Goal: Task Accomplishment & Management: Use online tool/utility

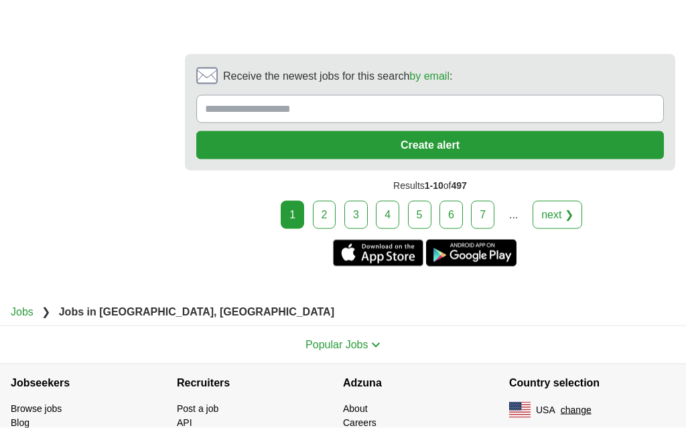
scroll to position [2988, 0]
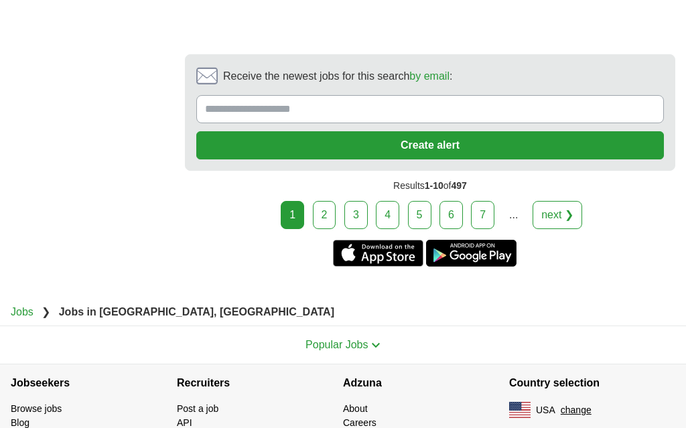
click at [333, 224] on link "2" at bounding box center [324, 215] width 23 height 28
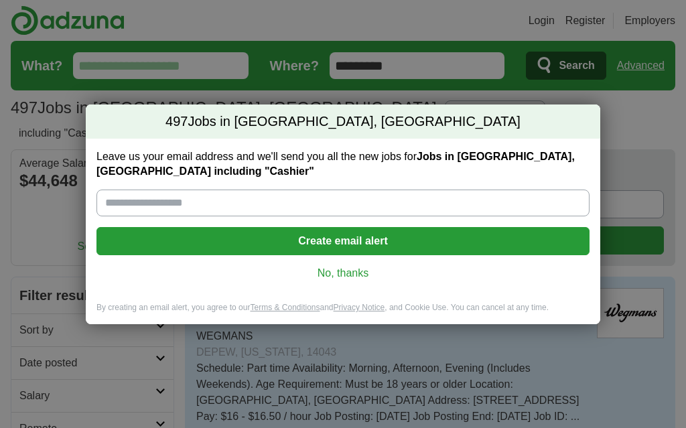
click at [130, 202] on input "Leave us your email address and we'll send you all the new jobs for Jobs in [GE…" at bounding box center [342, 203] width 493 height 27
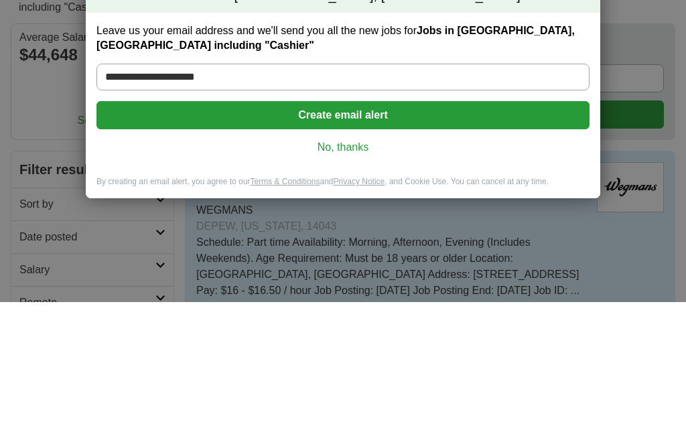
type input "**********"
click at [350, 227] on button "Create email alert" at bounding box center [342, 241] width 493 height 28
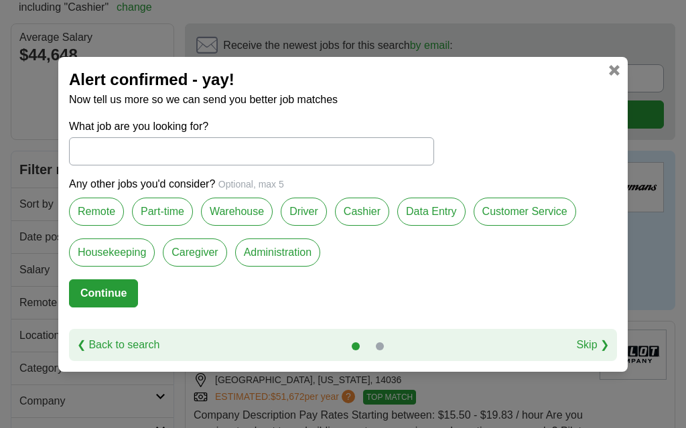
click at [454, 205] on label "Data Entry" at bounding box center [431, 212] width 68 height 28
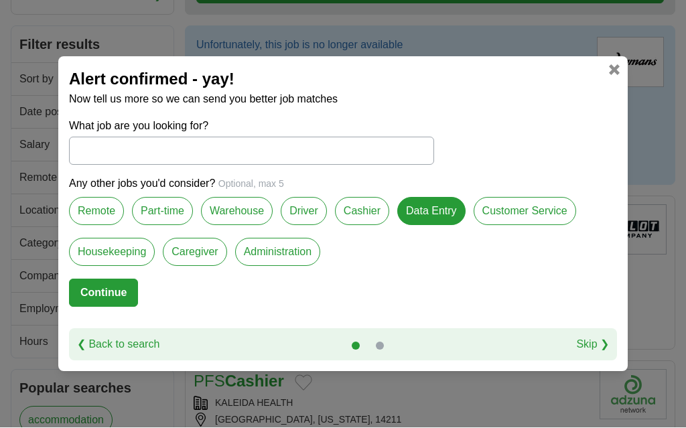
scroll to position [247, 0]
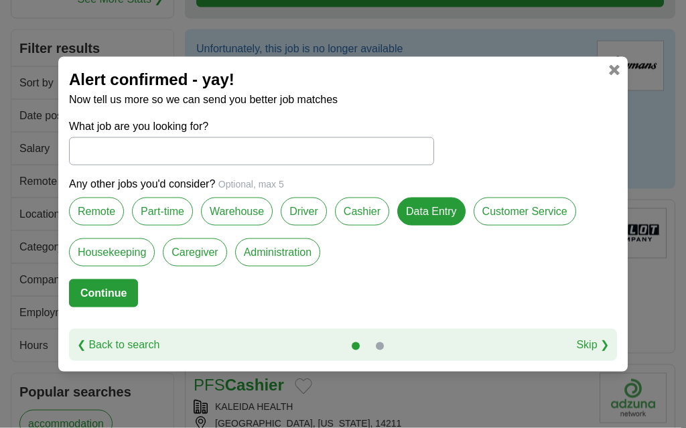
click at [546, 215] on label "Customer Service" at bounding box center [524, 212] width 102 height 28
click at [305, 213] on label "Driver" at bounding box center [304, 212] width 46 height 28
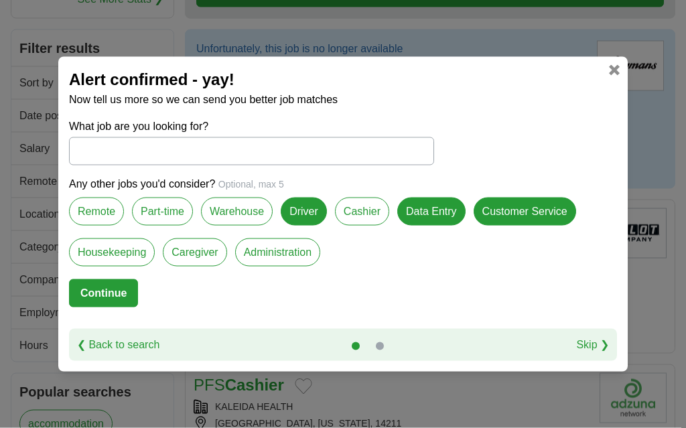
click at [528, 208] on label "Customer Service" at bounding box center [524, 212] width 102 height 28
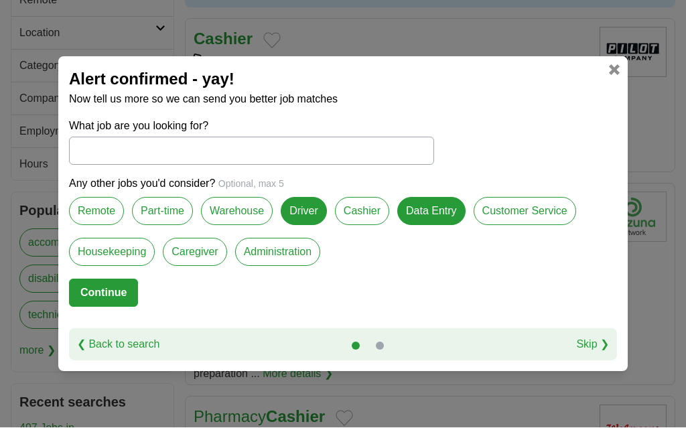
scroll to position [428, 0]
click at [298, 208] on label "Driver" at bounding box center [304, 212] width 46 height 28
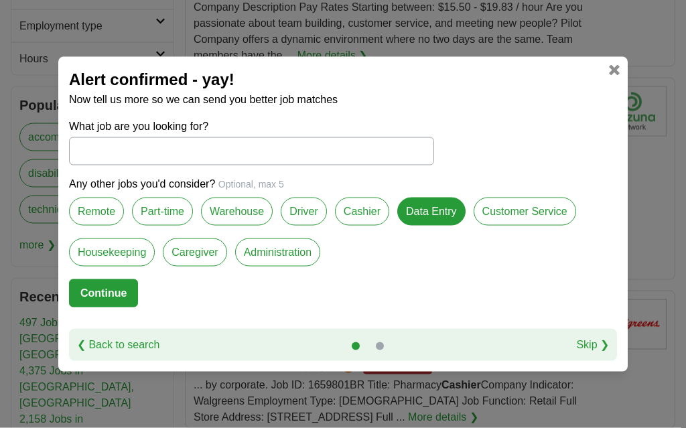
scroll to position [552, 0]
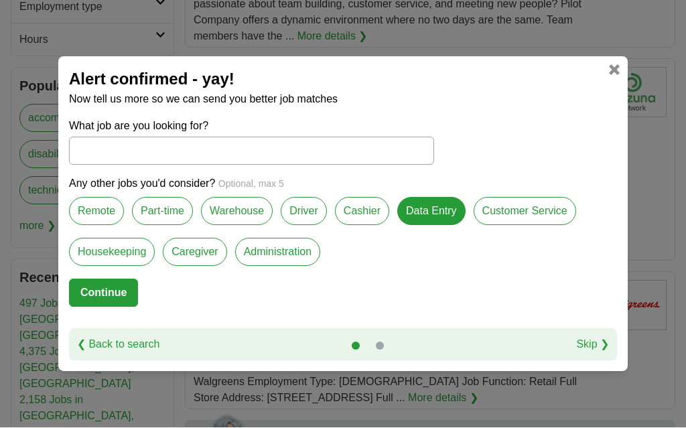
click at [106, 286] on button "Continue" at bounding box center [103, 293] width 69 height 28
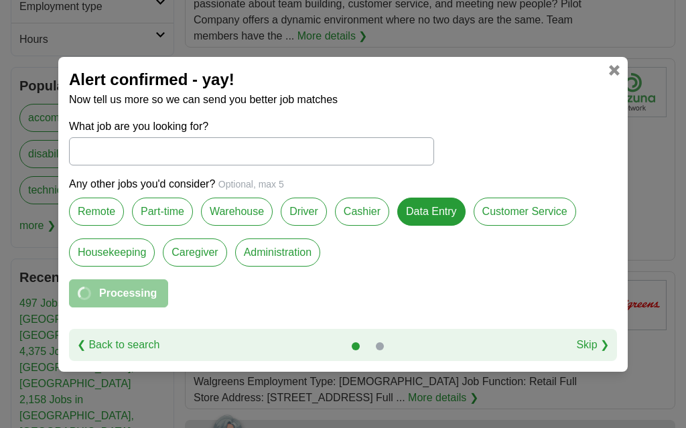
select select "**"
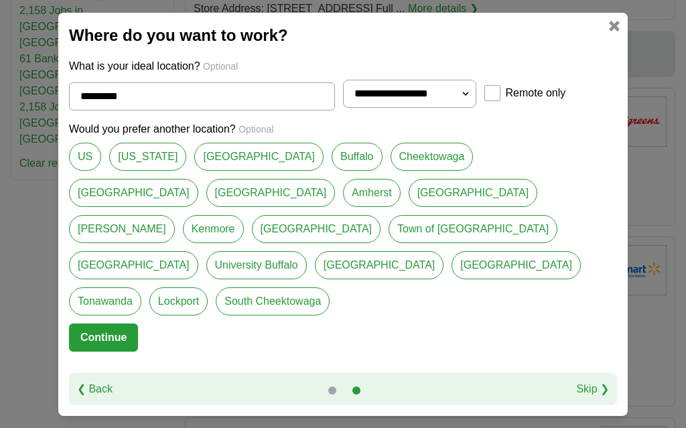
scroll to position [948, 0]
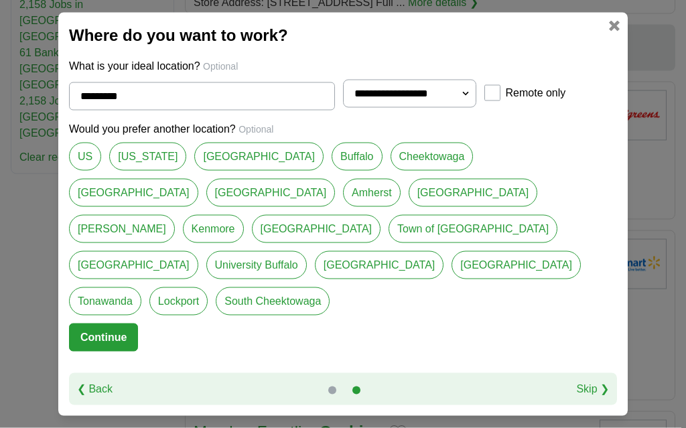
click at [390, 171] on link "Cheektowaga" at bounding box center [431, 157] width 83 height 28
type input "**********"
click at [112, 352] on button "Continue" at bounding box center [103, 337] width 69 height 28
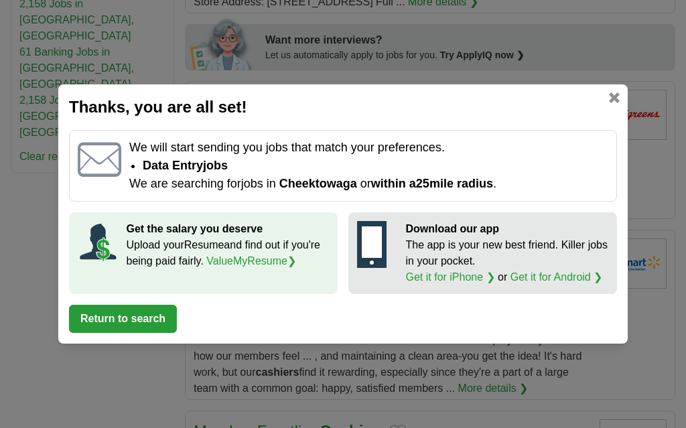
click at [116, 333] on button "Return to search" at bounding box center [123, 319] width 108 height 28
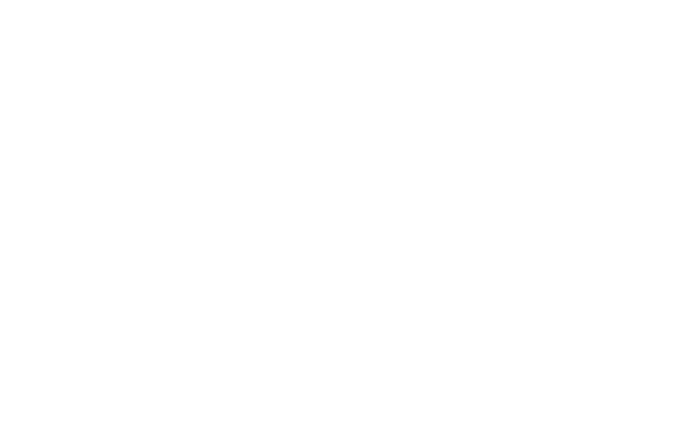
scroll to position [2494, 0]
